Goal: Navigation & Orientation: Find specific page/section

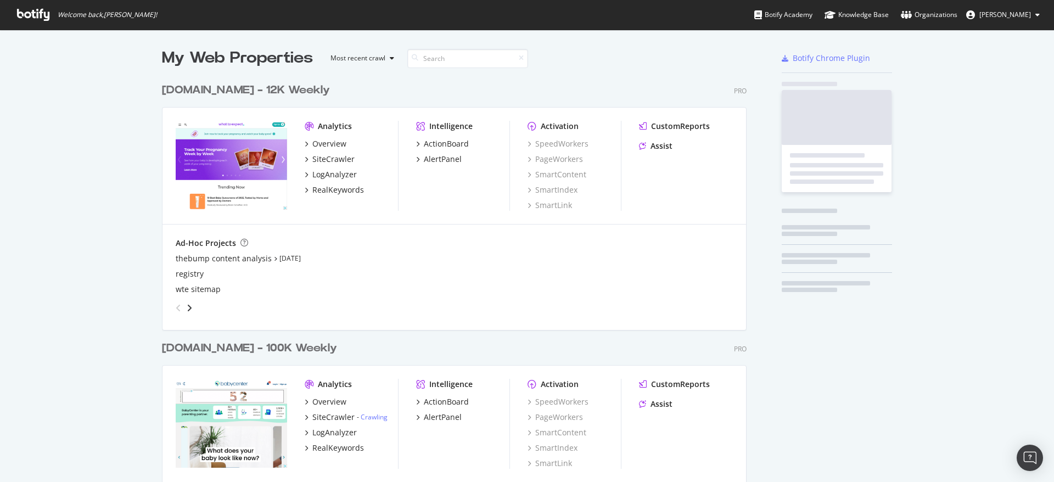
scroll to position [2471, 585]
